Goal: Transaction & Acquisition: Purchase product/service

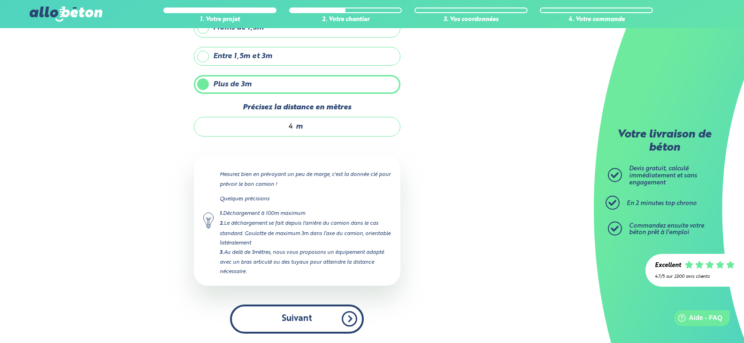
click at [311, 320] on button "Suivant" at bounding box center [297, 319] width 134 height 29
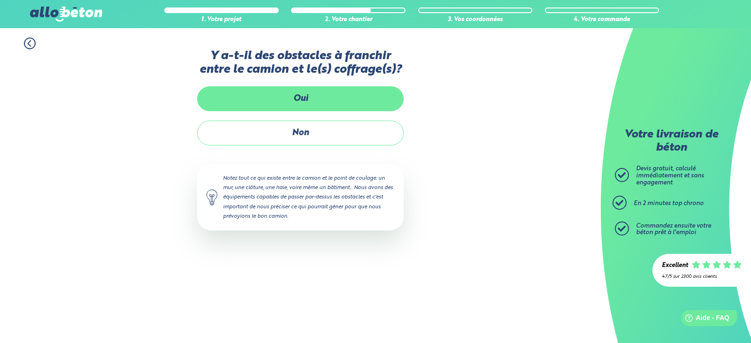
click at [298, 94] on label "Oui" at bounding box center [300, 98] width 207 height 25
click at [0, 0] on input "Oui" at bounding box center [0, 0] width 0 height 0
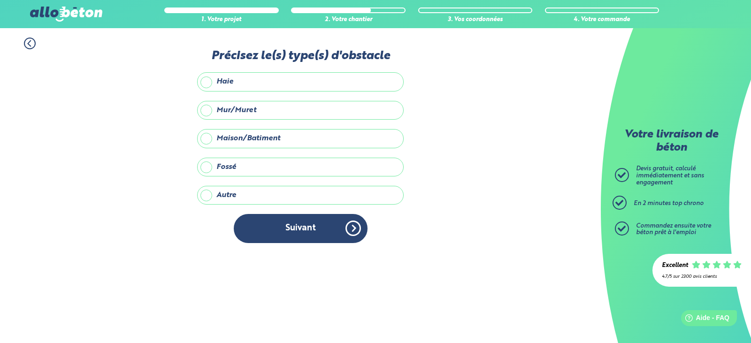
click at [219, 107] on label "Mur/Muret" at bounding box center [300, 110] width 207 height 19
click at [0, 0] on input "Mur/Muret" at bounding box center [0, 0] width 0 height 0
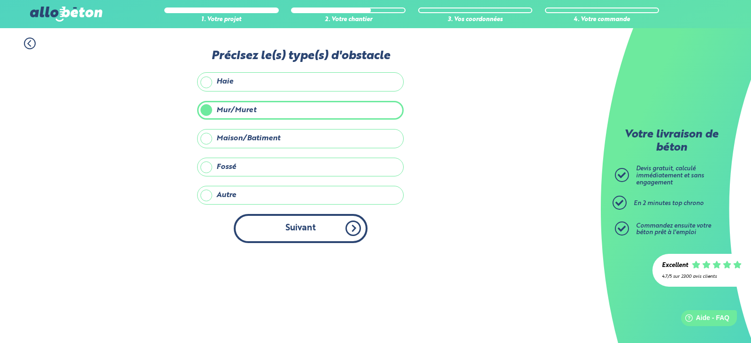
click at [324, 226] on button "Suivant" at bounding box center [301, 228] width 134 height 29
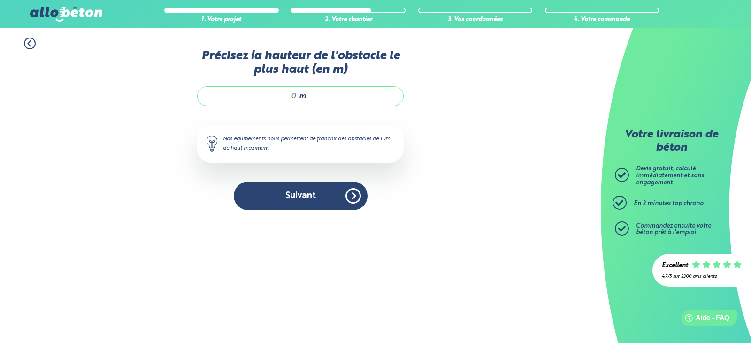
click at [296, 97] on input "Précisez la hauteur de l'obstacle le plus haut (en m)" at bounding box center [252, 96] width 90 height 9
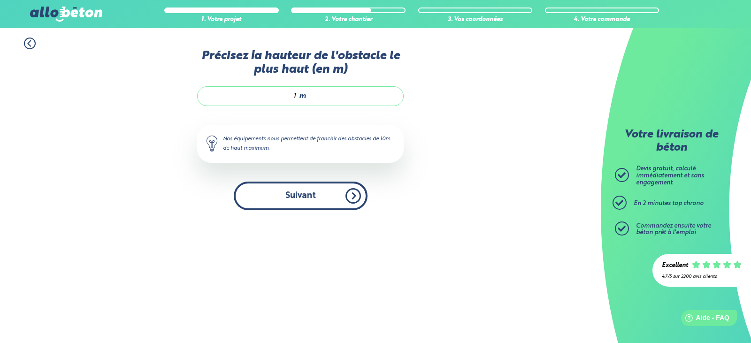
type input "1"
click at [305, 199] on button "Suivant" at bounding box center [301, 196] width 134 height 29
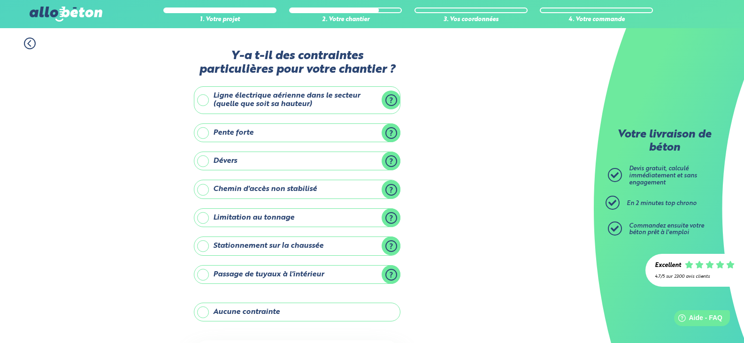
click at [296, 94] on label "Ligne électrique aérienne dans le secteur (quelle que soit sa hauteur)" at bounding box center [297, 100] width 207 height 28
click at [0, 0] on input "Ligne électrique aérienne dans le secteur (quelle que soit sa hauteur)" at bounding box center [0, 0] width 0 height 0
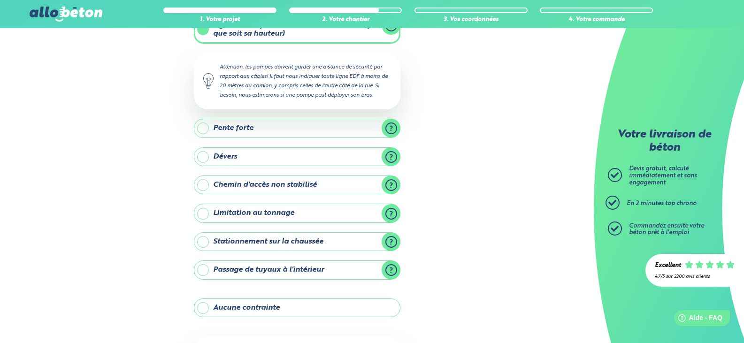
scroll to position [94, 0]
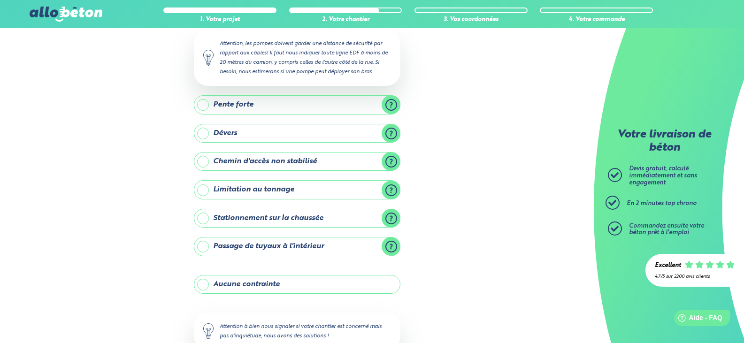
click at [269, 222] on label "Stationnement sur la chaussée" at bounding box center [297, 218] width 207 height 19
click at [0, 0] on input "Stationnement sur la chaussée" at bounding box center [0, 0] width 0 height 0
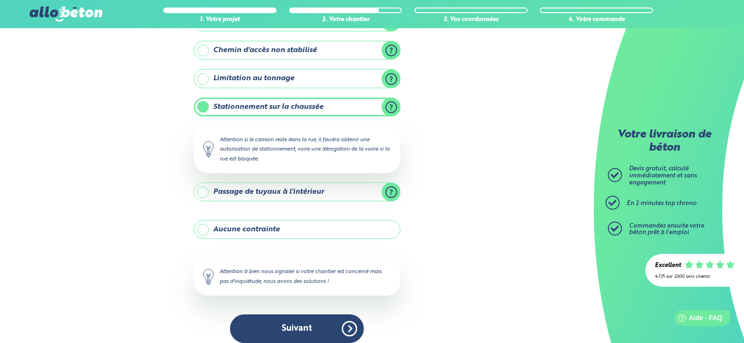
scroll to position [215, 0]
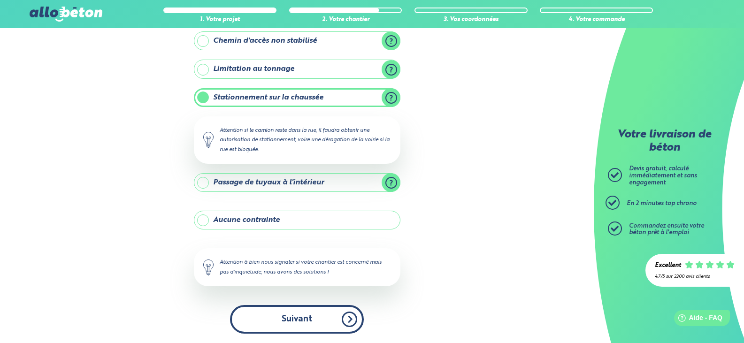
click at [293, 319] on button "Suivant" at bounding box center [297, 319] width 134 height 29
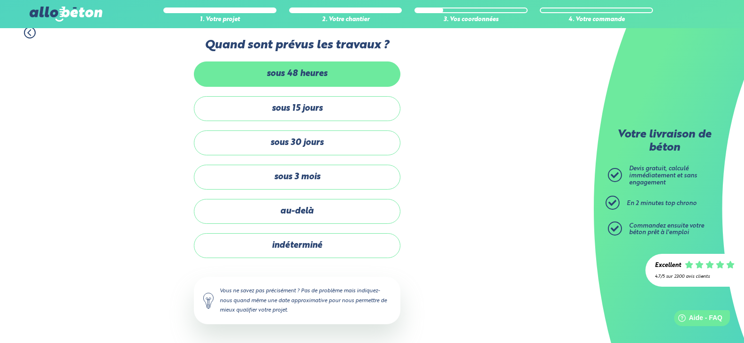
click at [301, 74] on label "sous 48 heures" at bounding box center [297, 73] width 207 height 25
click at [0, 0] on input "sous 48 heures" at bounding box center [0, 0] width 0 height 0
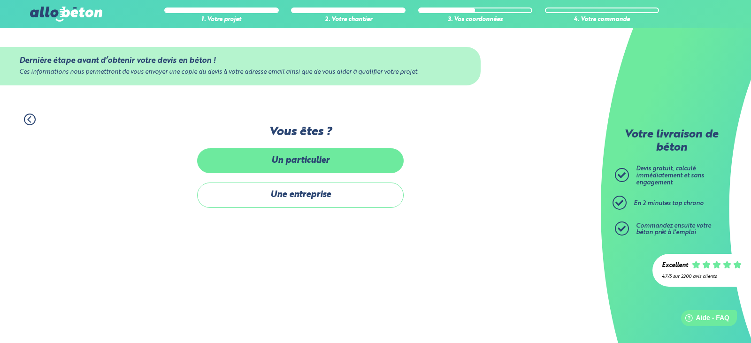
click at [266, 166] on label "Un particulier" at bounding box center [300, 160] width 207 height 25
click at [0, 0] on input "Un particulier" at bounding box center [0, 0] width 0 height 0
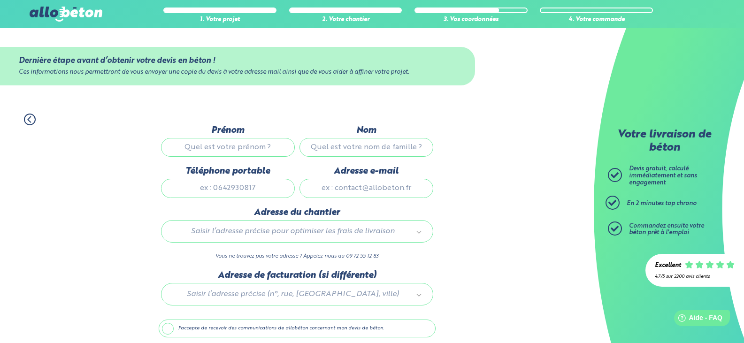
scroll to position [37, 0]
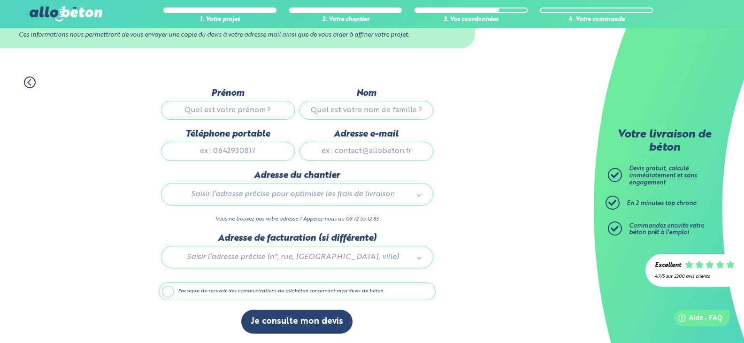
click at [246, 110] on input "Prénom" at bounding box center [228, 110] width 134 height 19
type input "Sophie"
click at [350, 113] on input "Nom" at bounding box center [367, 110] width 134 height 19
type input "Hégron"
click at [277, 152] on input "Téléphone portable" at bounding box center [228, 151] width 134 height 19
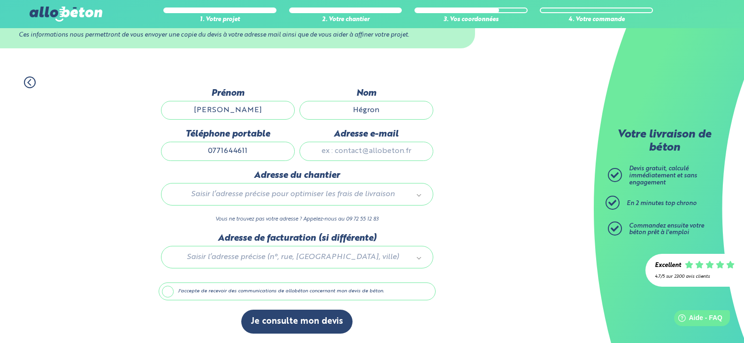
type input "0771644611"
click at [372, 153] on input "Adresse e-mail" at bounding box center [367, 151] width 134 height 19
type input "sophiehegron7@gmail.com"
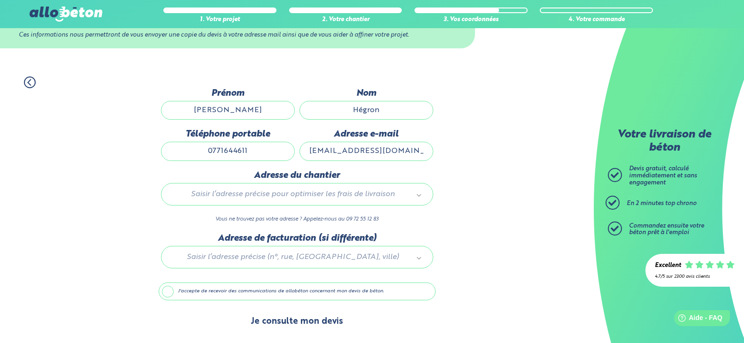
click at [323, 322] on button "Je consulte mon devis" at bounding box center [296, 322] width 111 height 24
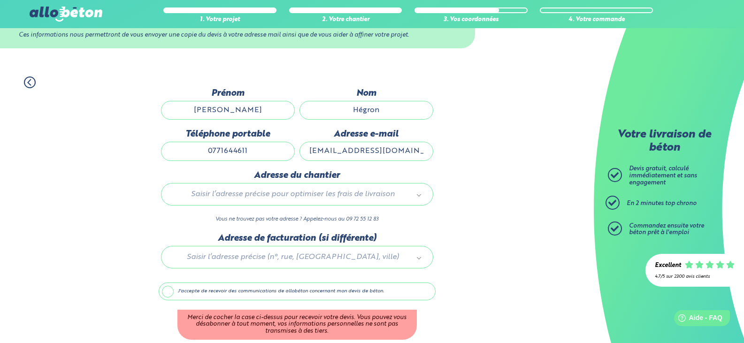
drag, startPoint x: 170, startPoint y: 291, endPoint x: 182, endPoint y: 296, distance: 13.3
click at [170, 291] on label "J'accepte de recevoir des communications de allobéton concernant mon devis de b…" at bounding box center [297, 292] width 277 height 18
click at [0, 0] on input "J'accepte de recevoir des communications de allobéton concernant mon devis de b…" at bounding box center [0, 0] width 0 height 0
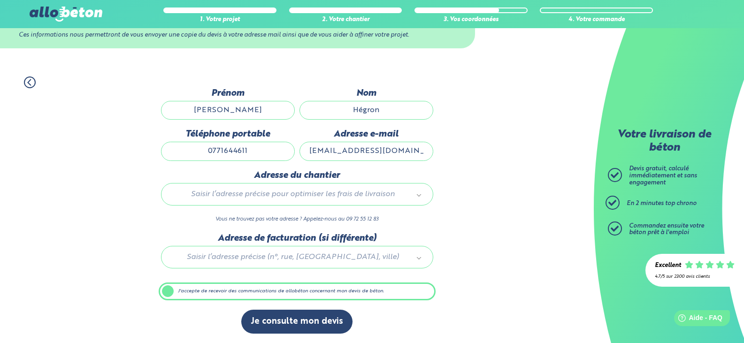
drag, startPoint x: 254, startPoint y: 148, endPoint x: 191, endPoint y: 149, distance: 62.9
click at [191, 149] on input "0771644611" at bounding box center [228, 151] width 134 height 19
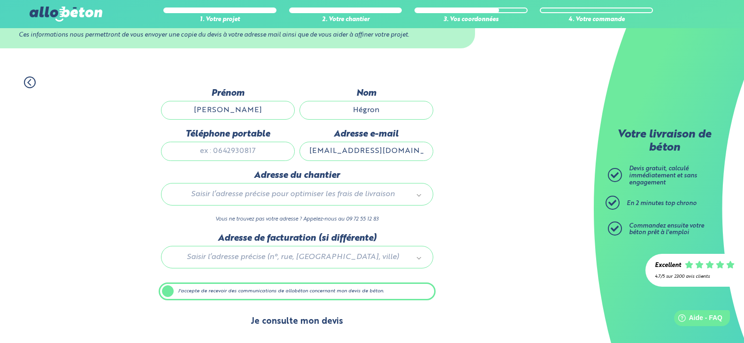
click at [313, 323] on div "Dernière étape avant d’obtenir votre devis en béton ! Ces informations nous per…" at bounding box center [297, 215] width 277 height 255
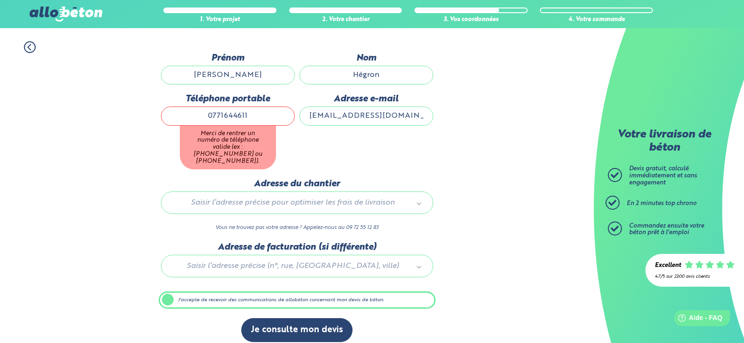
scroll to position [74, 0]
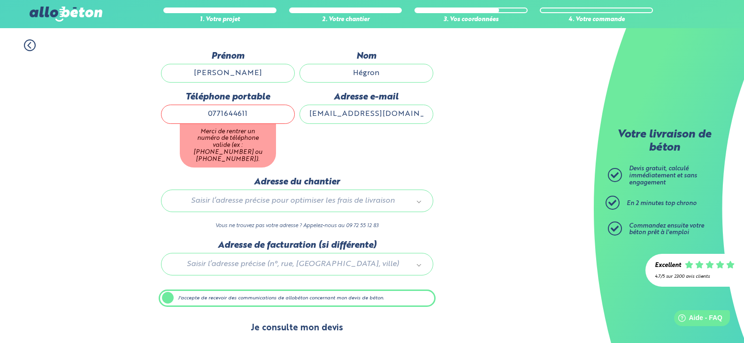
type input "0771644611"
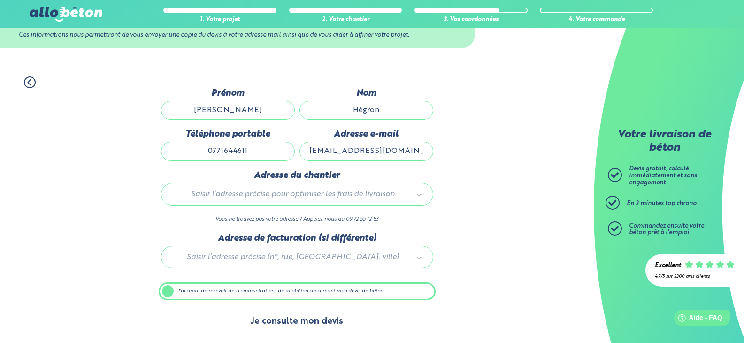
scroll to position [37, 0]
click at [325, 323] on button "Je consulte mon devis" at bounding box center [296, 322] width 111 height 24
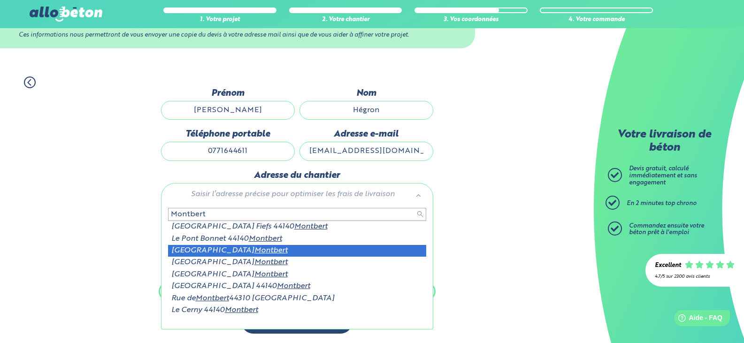
type input "Montbert"
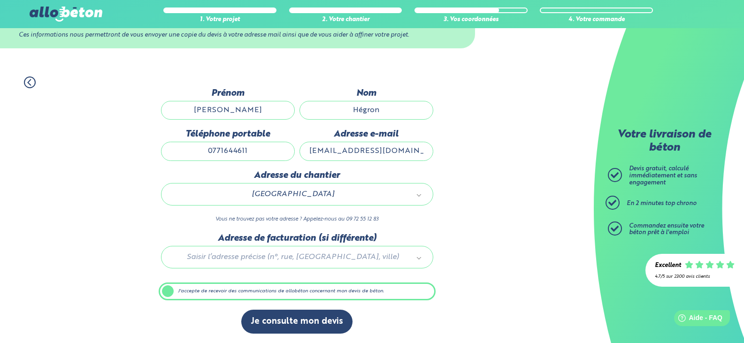
click at [251, 258] on div at bounding box center [297, 255] width 277 height 45
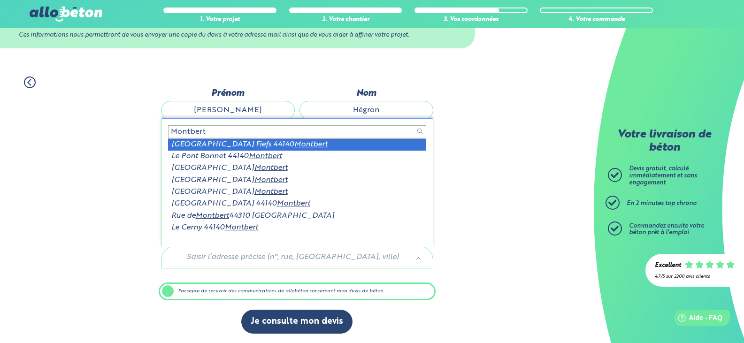
scroll to position [1, 0]
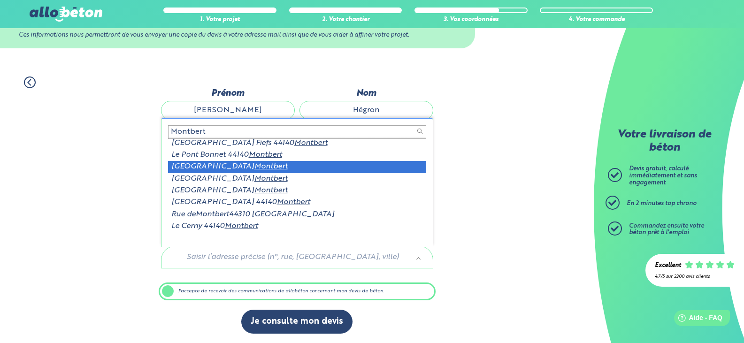
type input "Montbert"
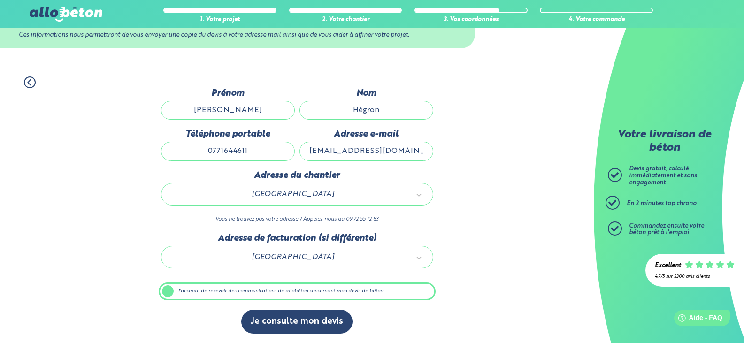
click at [488, 212] on div "1. Votre projet 2. Votre chantier 3. Vos coordonnées 4. Votre commande Dernière…" at bounding box center [297, 205] width 594 height 276
click at [495, 261] on div "1. Votre projet 2. Votre chantier 3. Vos coordonnées 4. Votre commande Dernière…" at bounding box center [297, 205] width 594 height 276
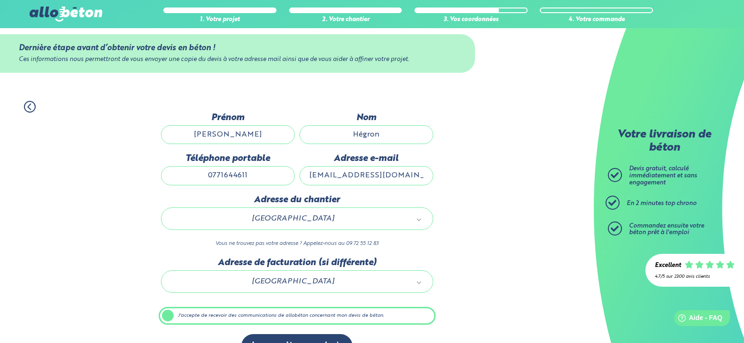
scroll to position [0, 0]
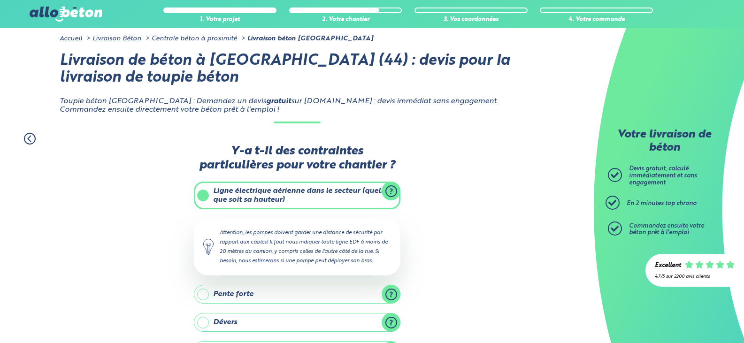
scroll to position [215, 0]
